Goal: Find specific page/section: Find specific page/section

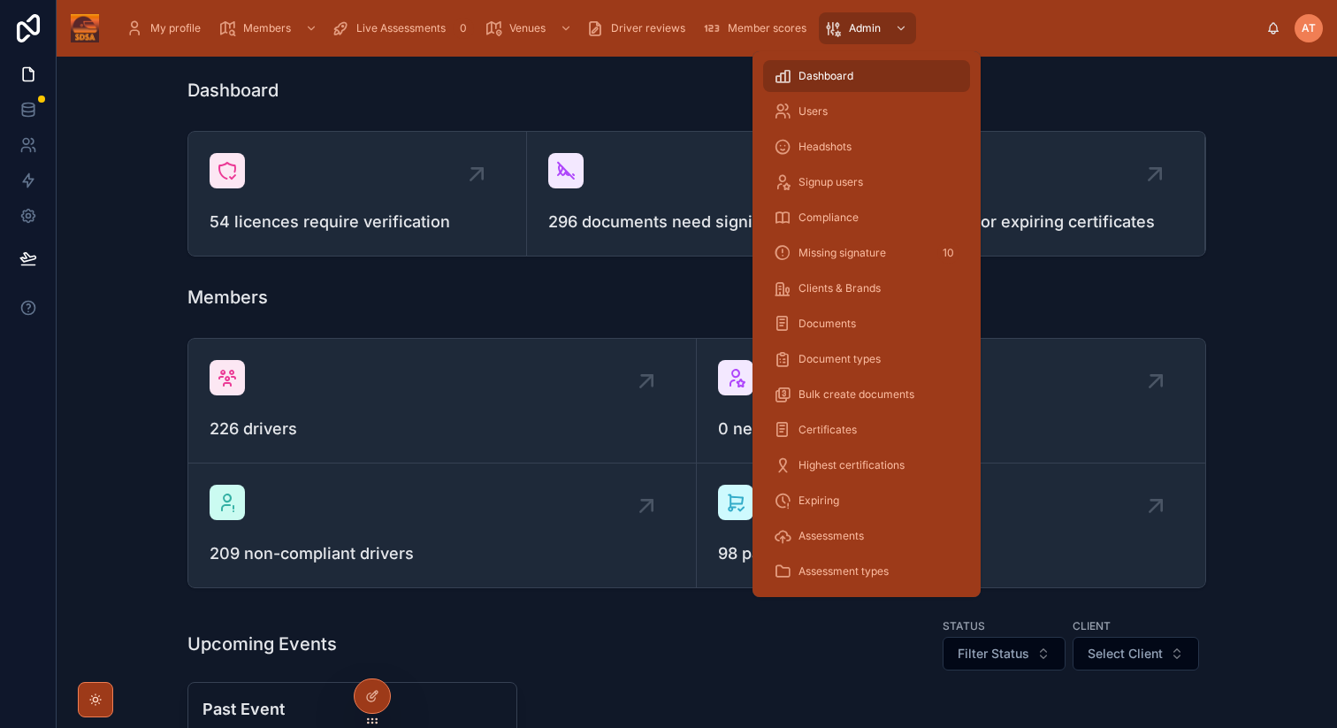
click at [836, 121] on div "Users" at bounding box center [867, 111] width 186 height 28
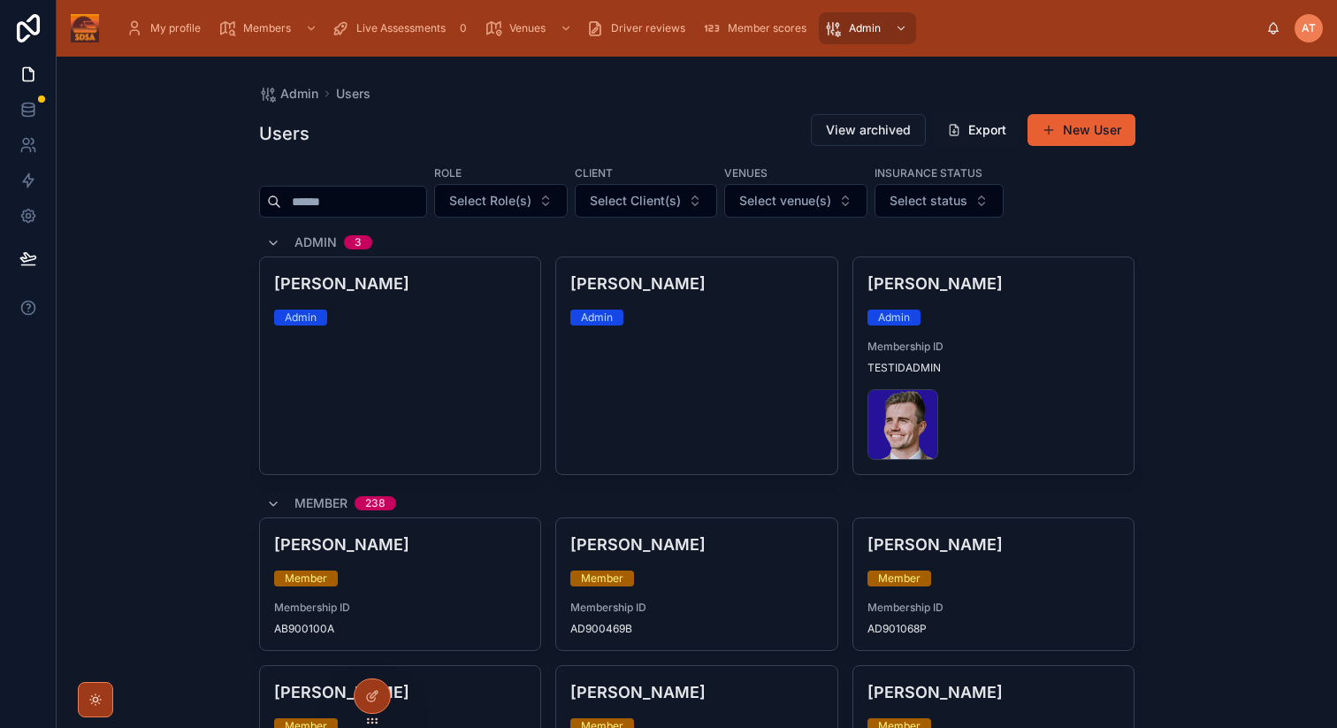
click at [367, 203] on input "text" at bounding box center [353, 201] width 145 height 25
type input "*****"
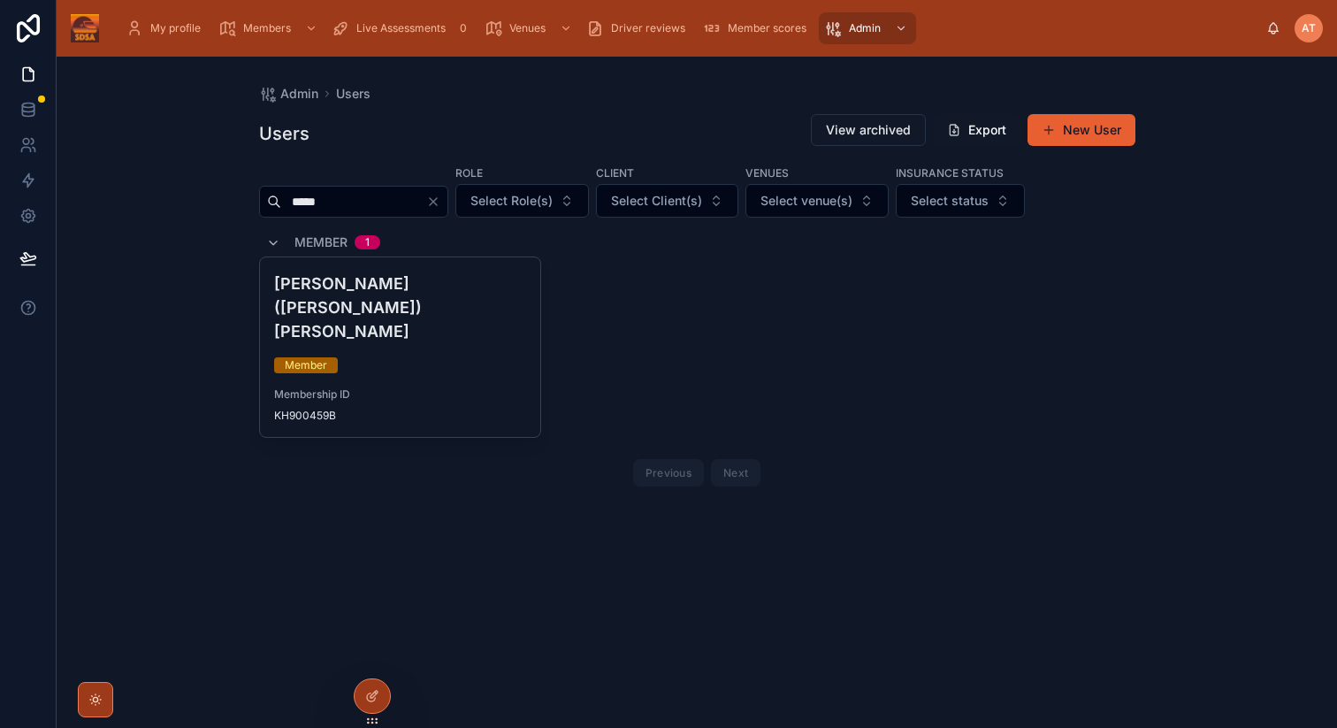
click at [381, 295] on div "Jackie (Khaetthaleeya) Gibbs Member Membership ID KH900459B" at bounding box center [400, 346] width 281 height 179
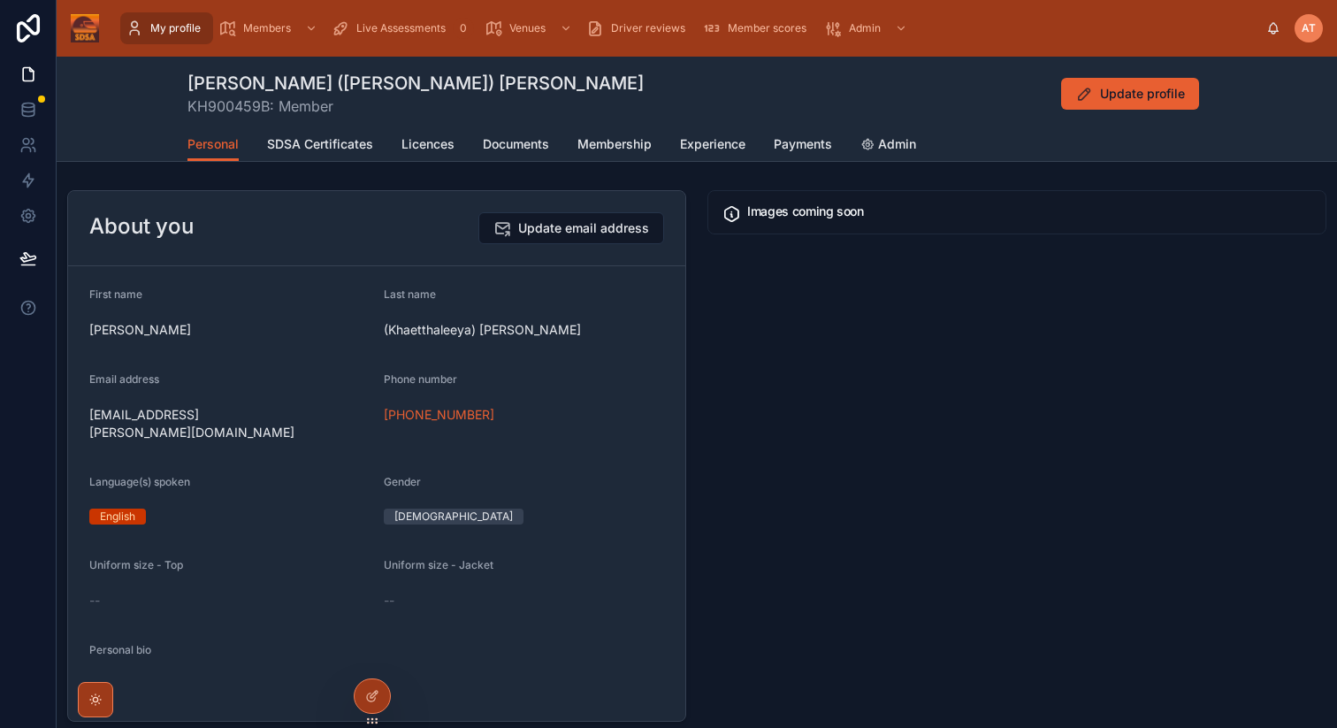
click at [353, 145] on span "SDSA Certificates" at bounding box center [320, 144] width 106 height 18
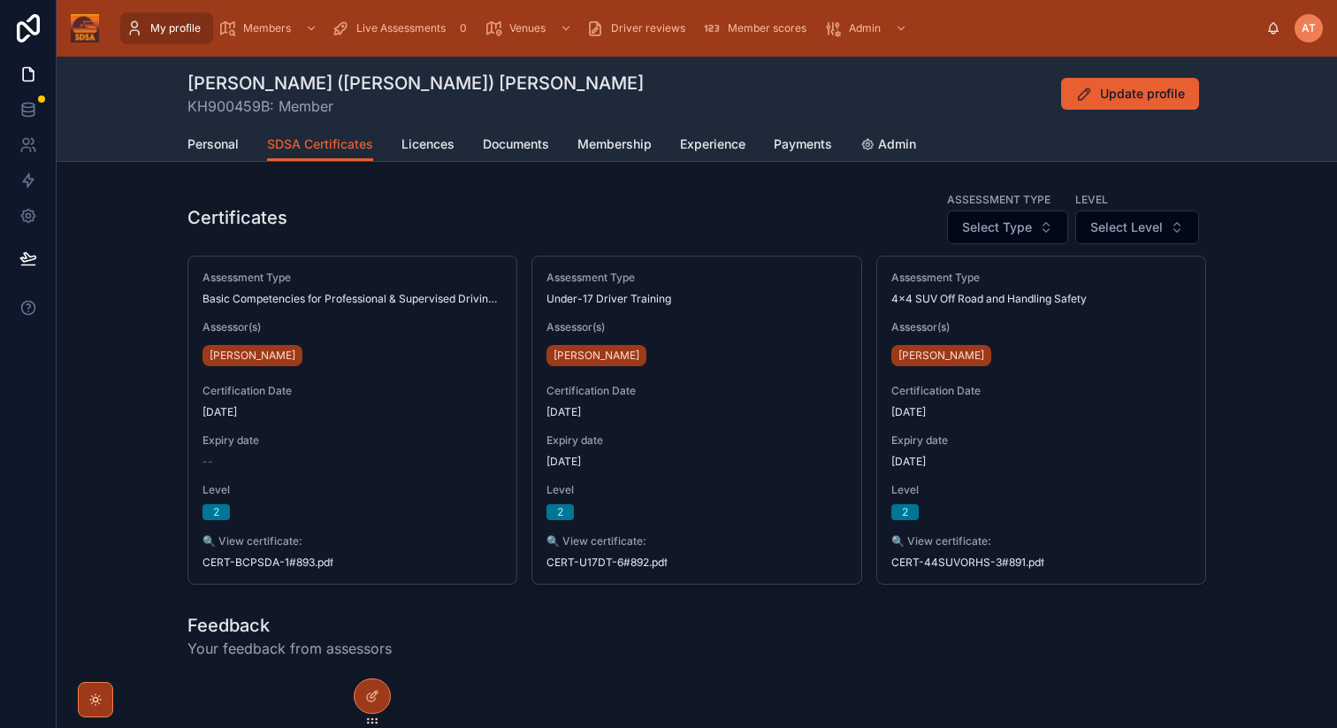
click at [218, 144] on span "Personal" at bounding box center [212, 144] width 51 height 18
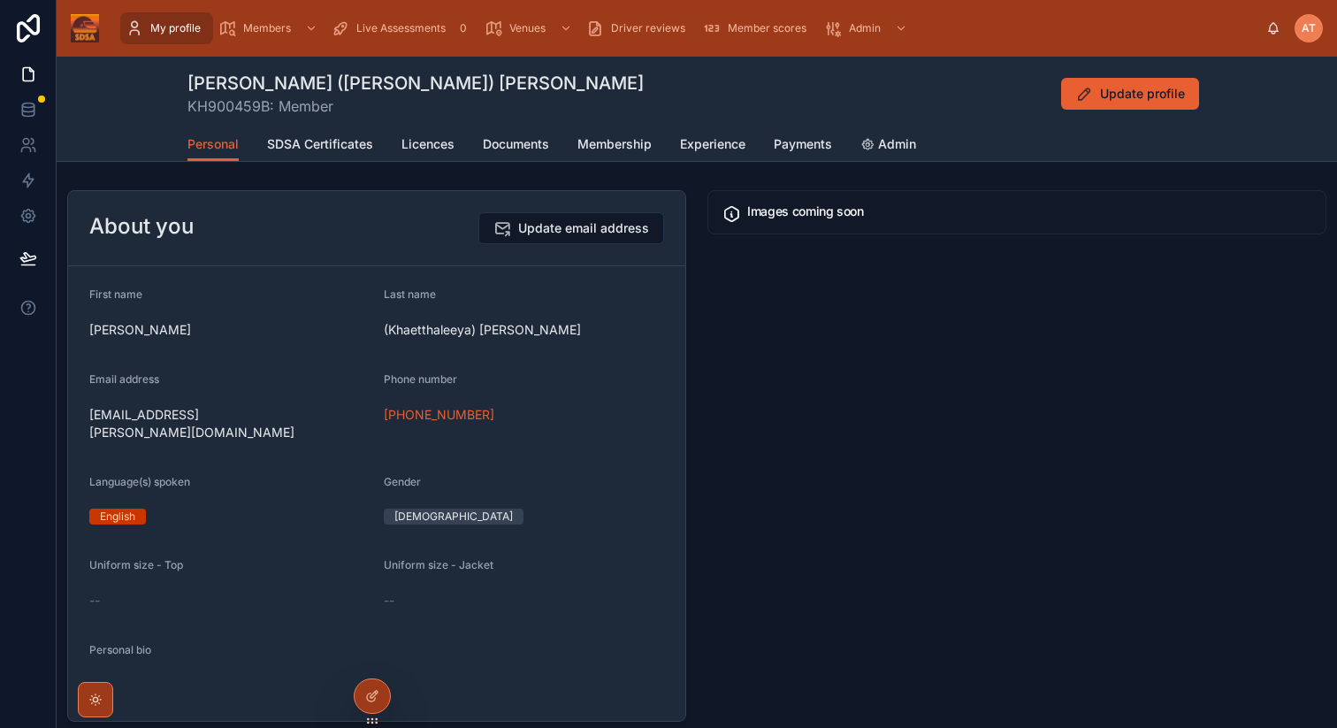
click at [421, 34] on span "Live Assessments" at bounding box center [400, 28] width 89 height 14
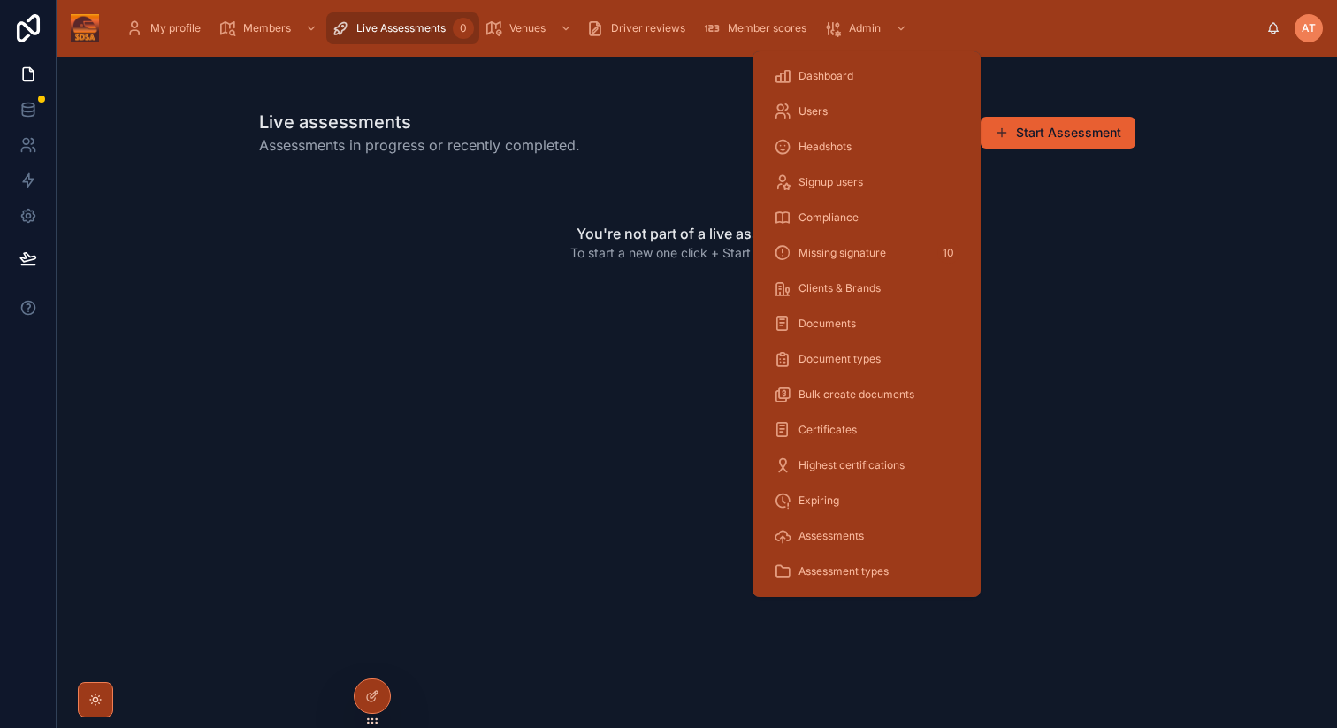
click at [839, 76] on span "Dashboard" at bounding box center [825, 76] width 55 height 14
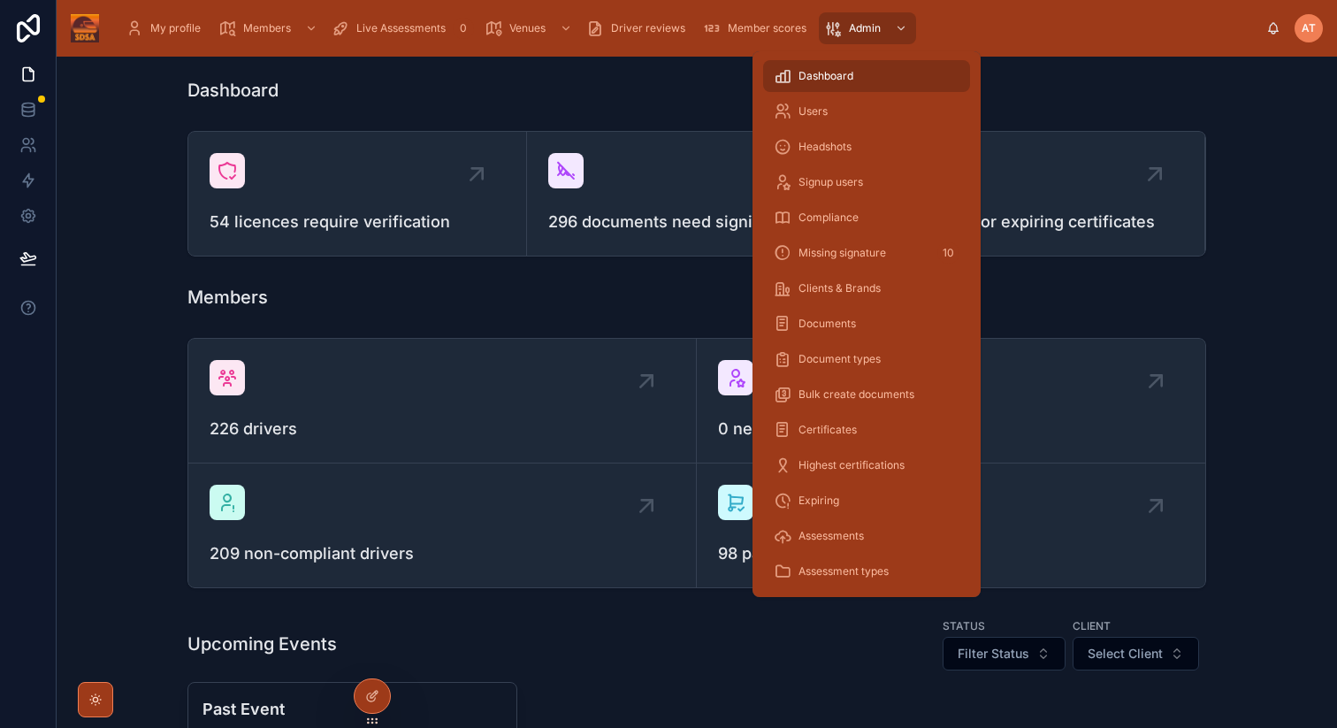
click at [827, 106] on span "Users" at bounding box center [812, 111] width 29 height 14
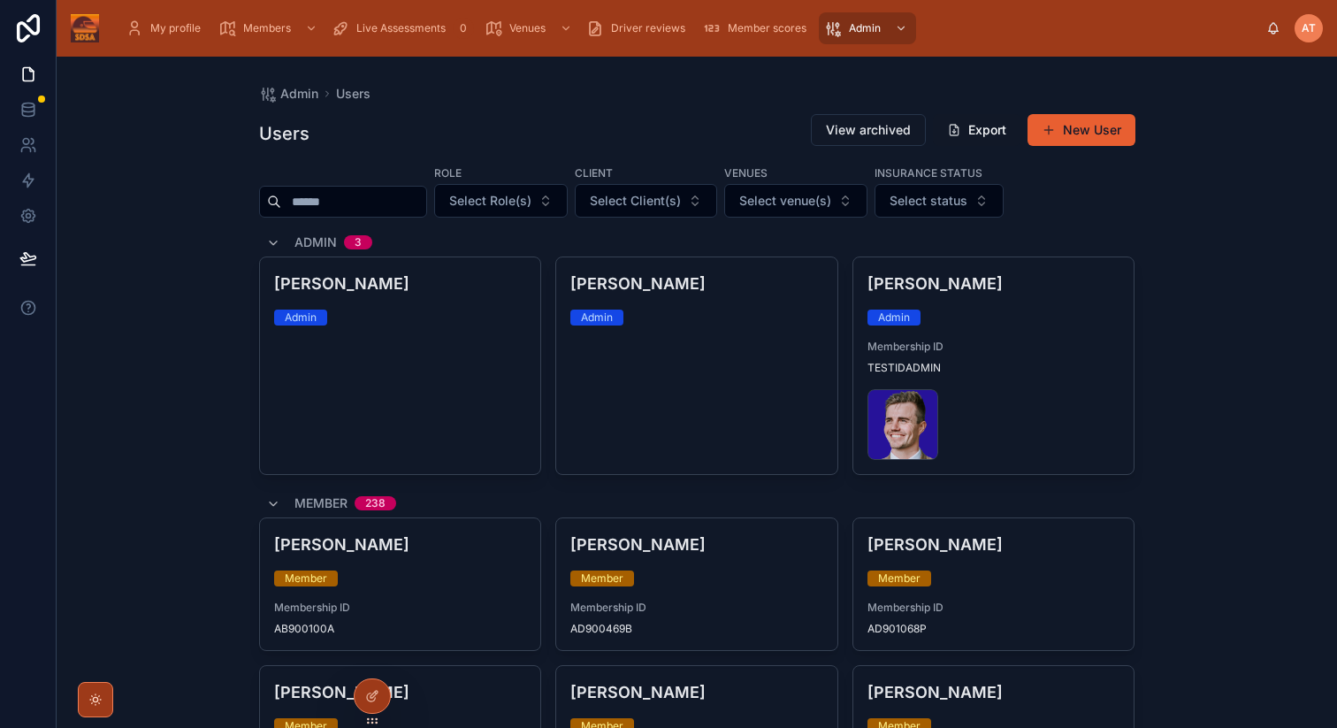
click at [0, 0] on icon at bounding box center [0, 0] width 0 height 0
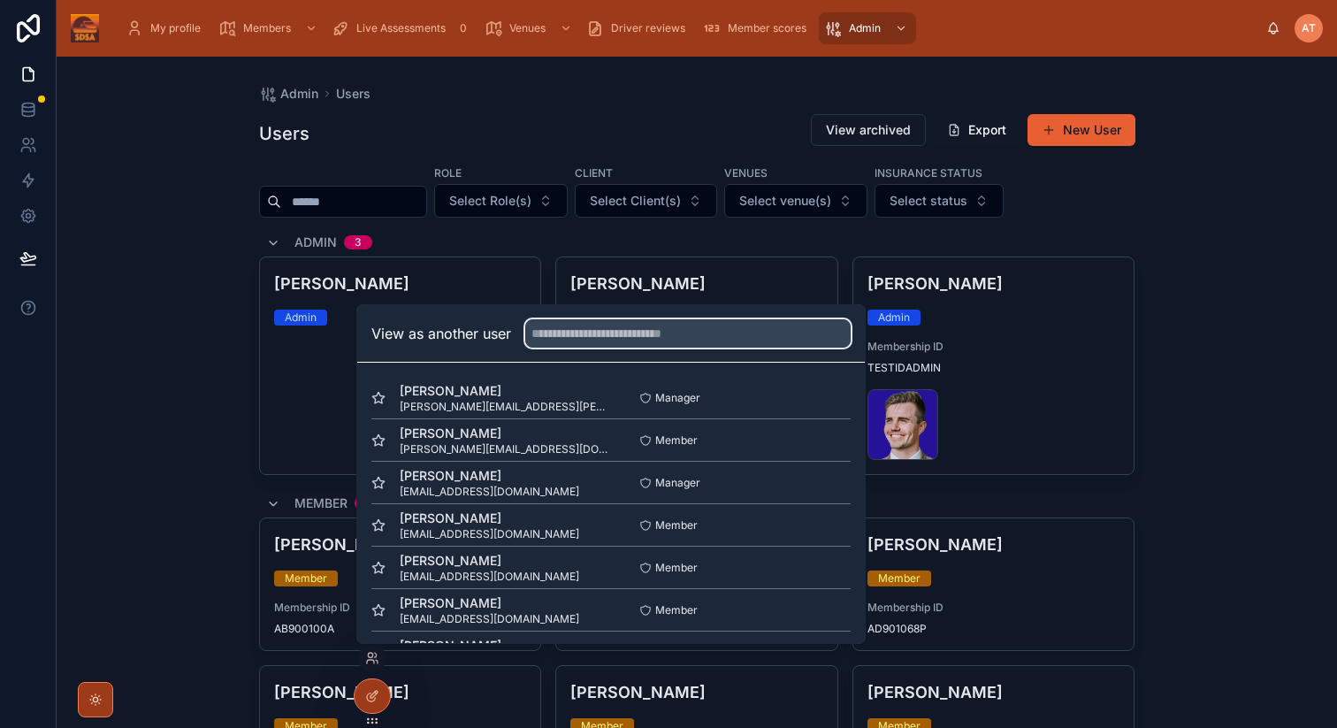
click at [600, 332] on input "text" at bounding box center [687, 333] width 325 height 28
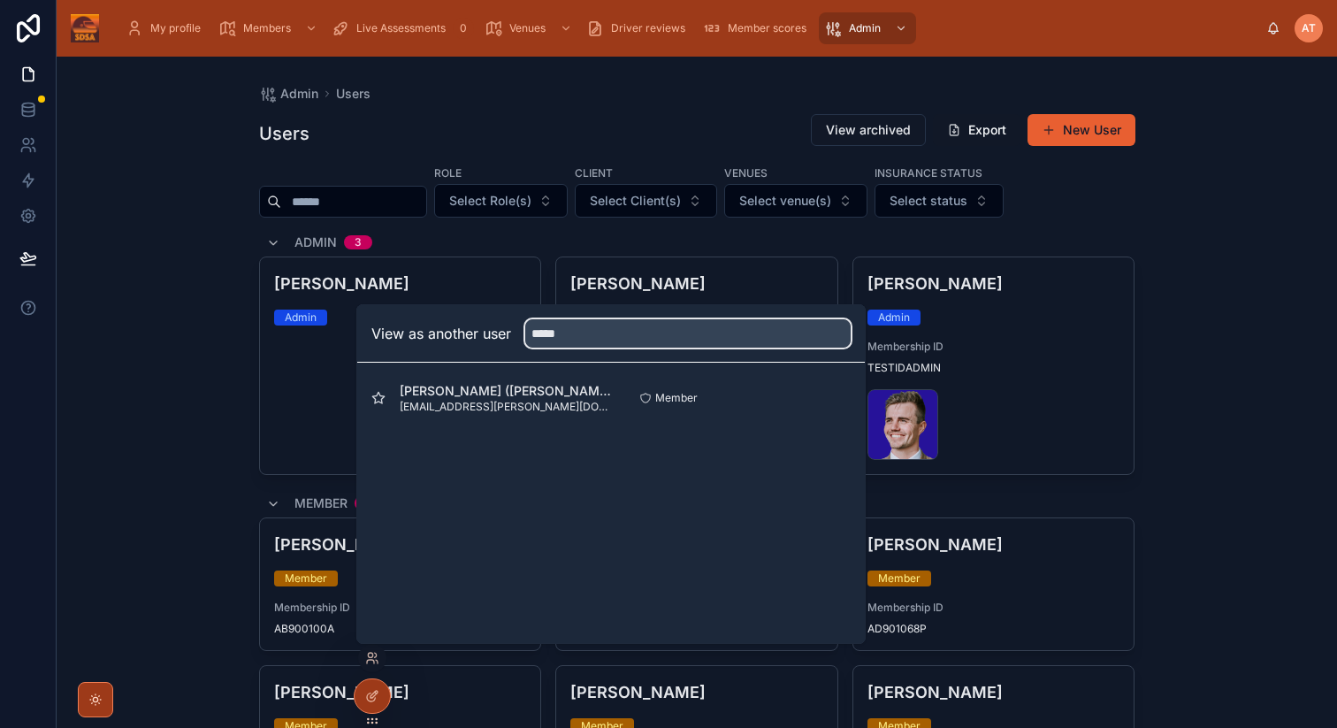
type input "*****"
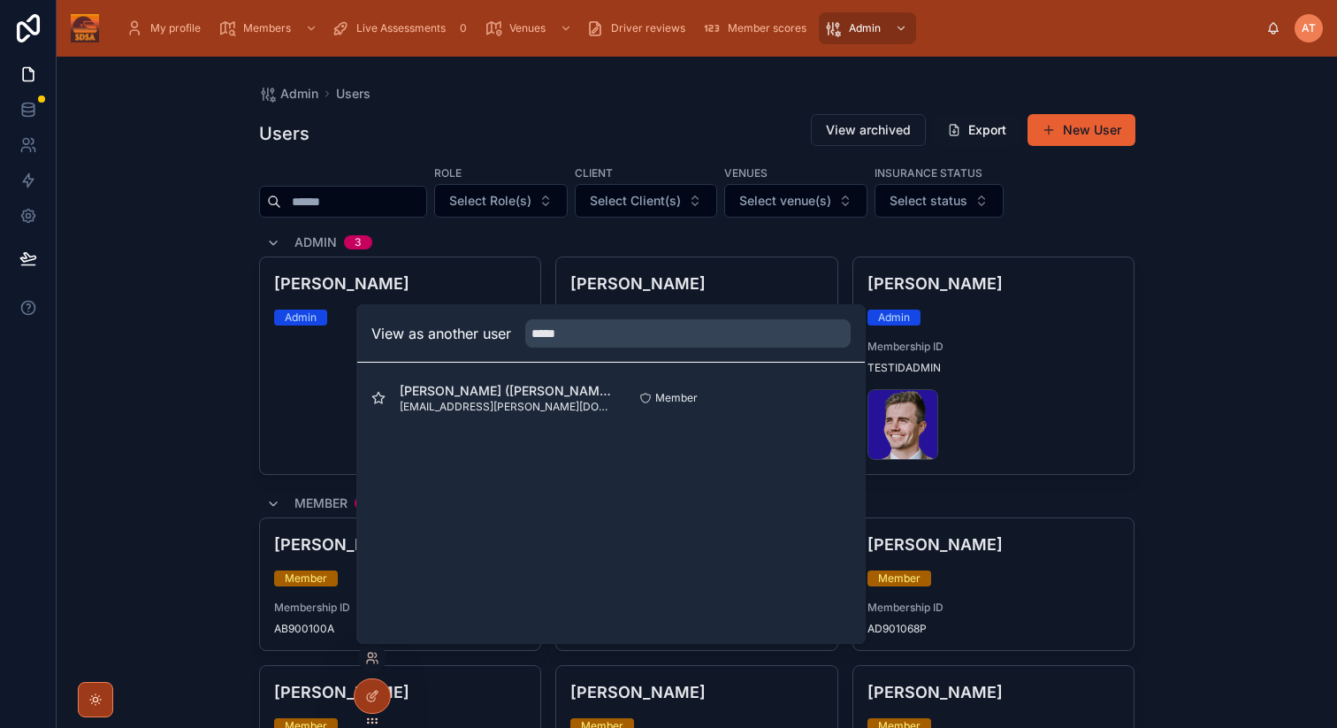
click at [0, 0] on button "Select" at bounding box center [0, 0] width 0 height 0
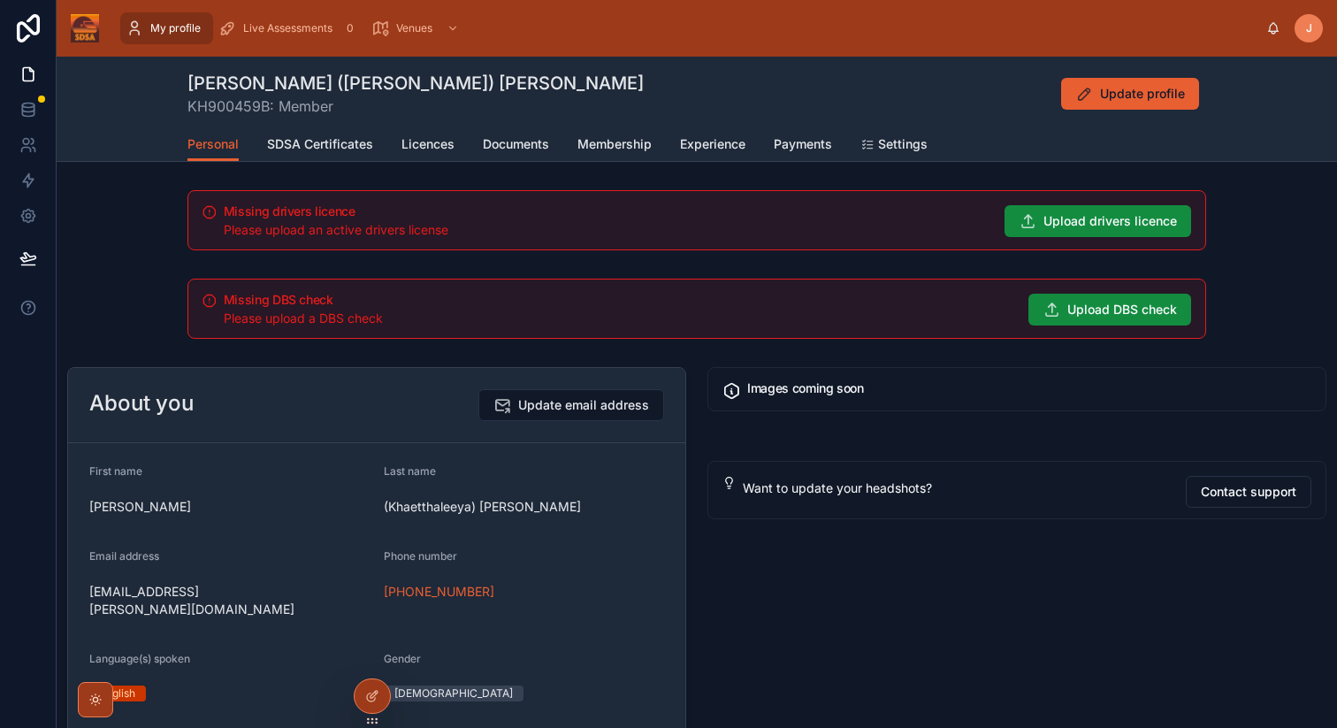
click at [0, 0] on icon at bounding box center [0, 0] width 0 height 0
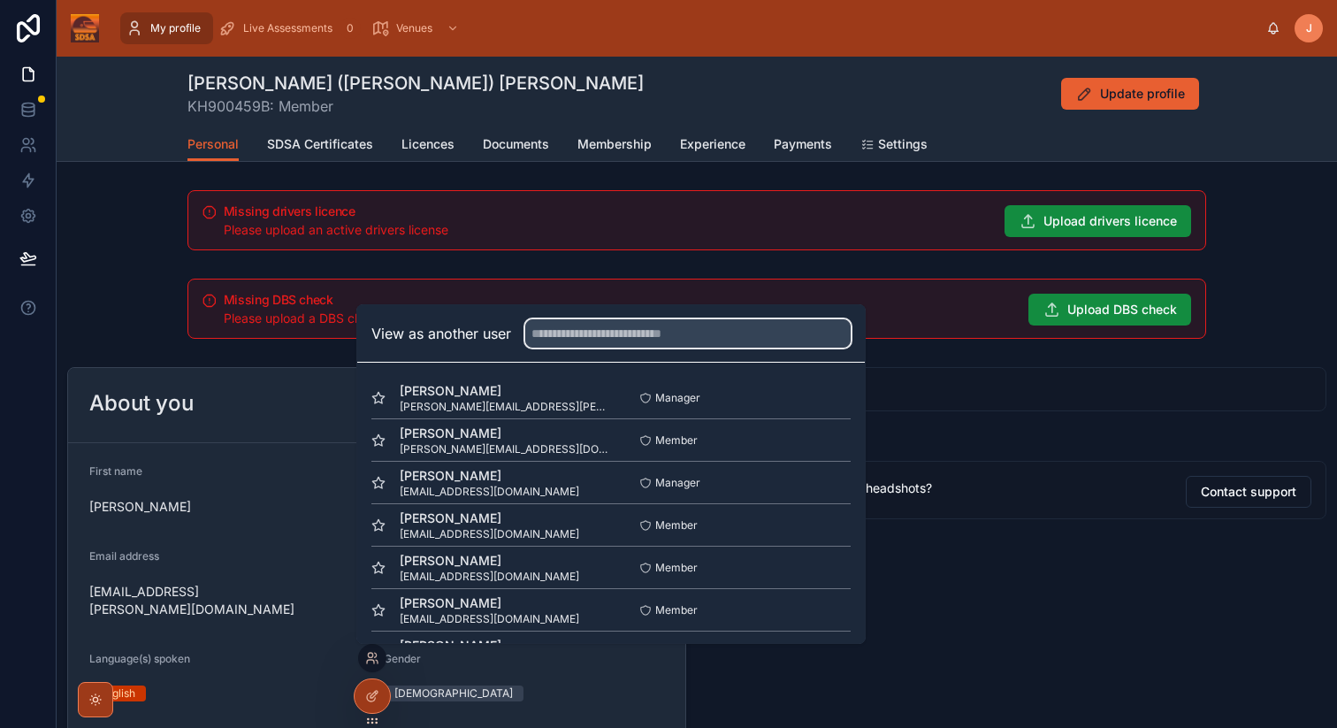
click at [593, 335] on input "text" at bounding box center [687, 333] width 325 height 28
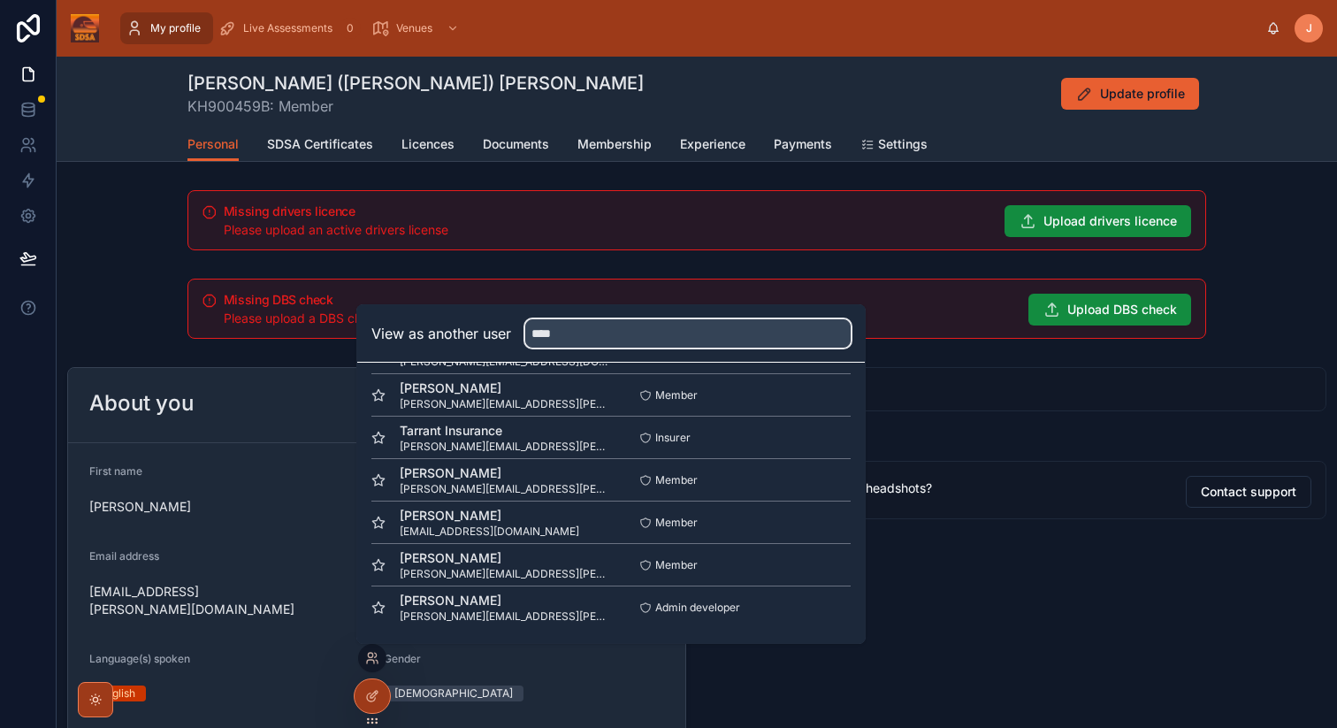
type input "****"
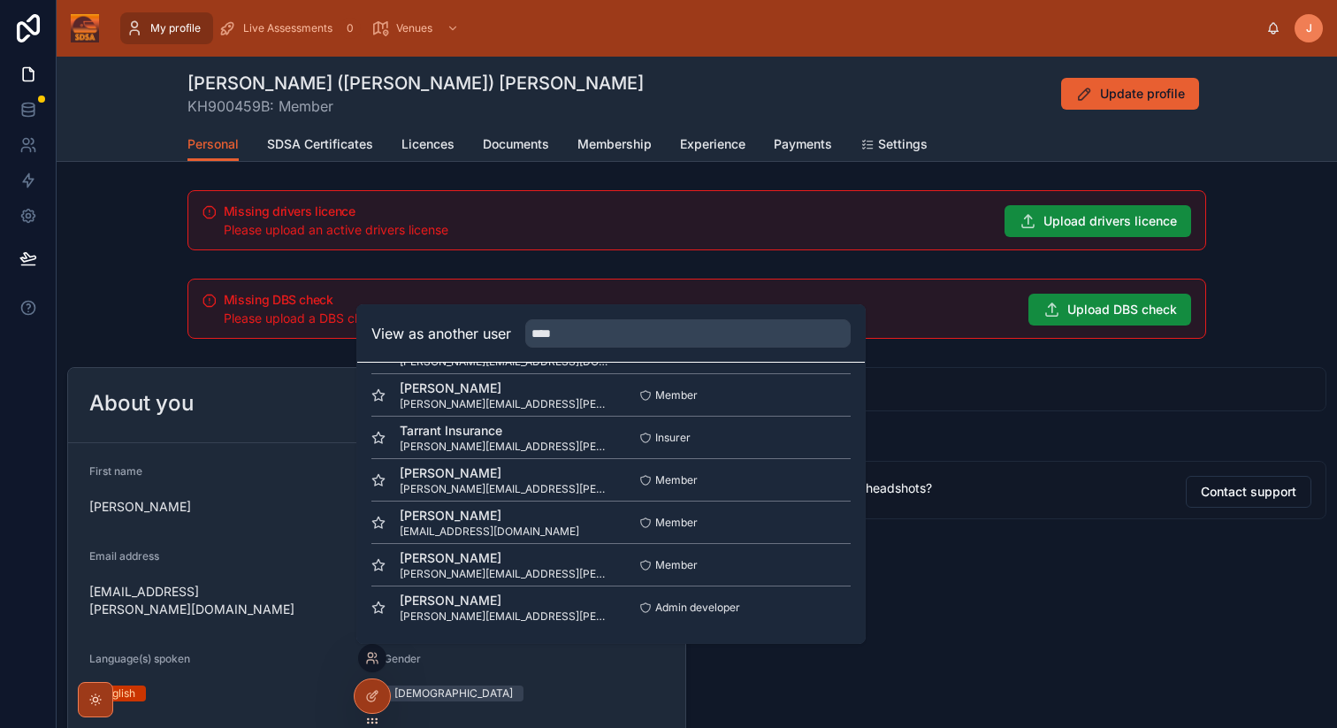
click at [0, 0] on button "Select" at bounding box center [0, 0] width 0 height 0
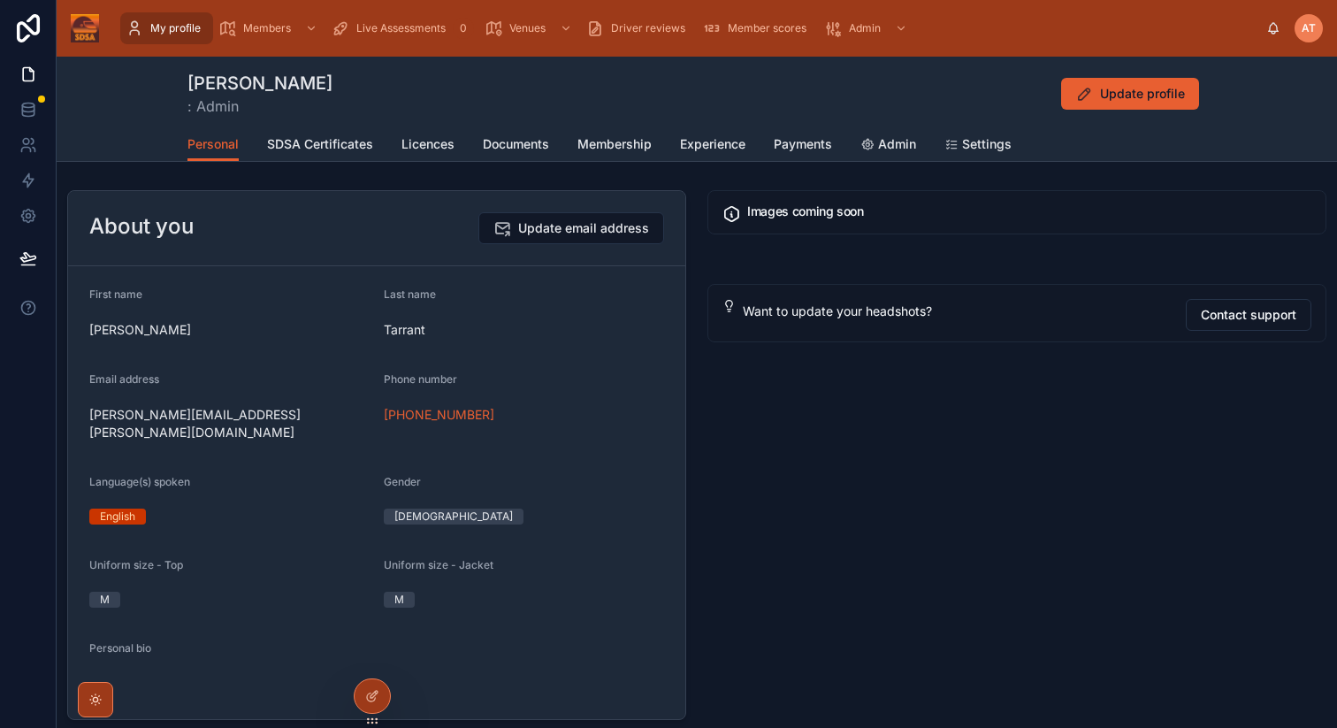
click at [378, 34] on span "Live Assessments" at bounding box center [400, 28] width 89 height 14
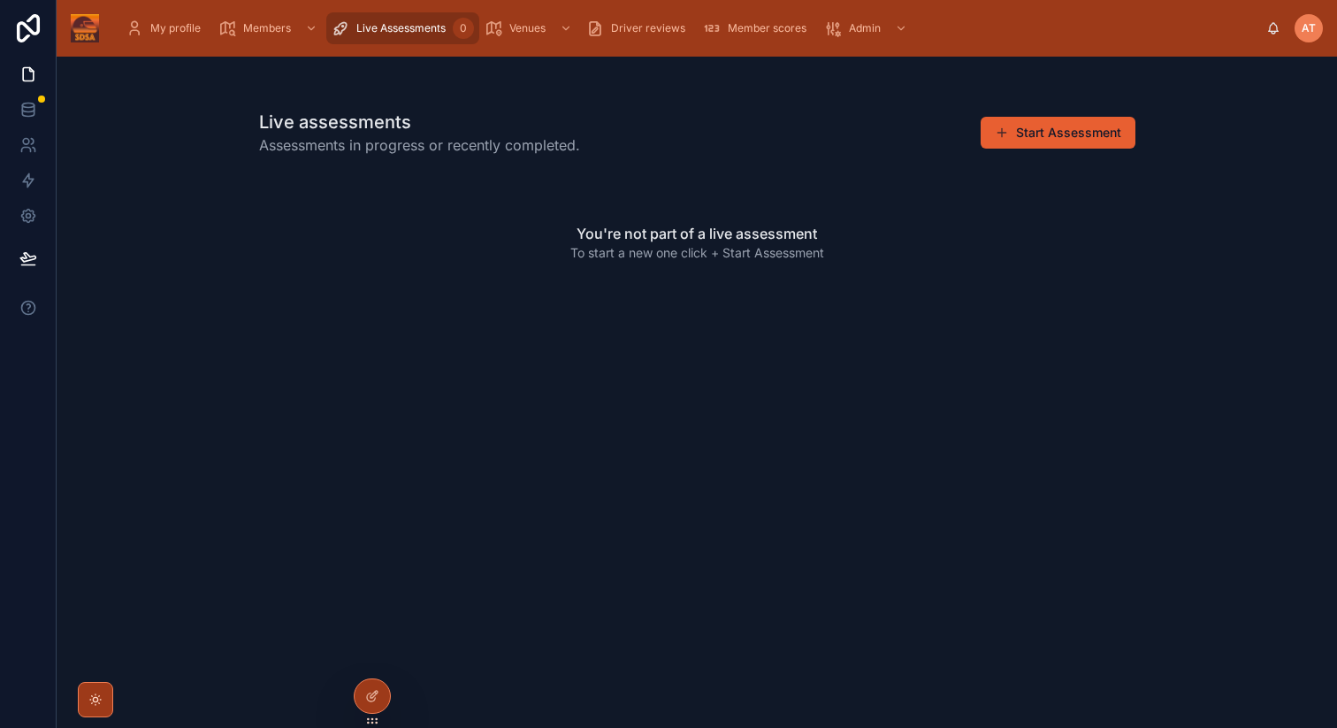
click at [1103, 470] on div "Live assessments Assessments in progress or recently completed. Start Assessmen…" at bounding box center [697, 392] width 1280 height 671
